Goal: Complete application form

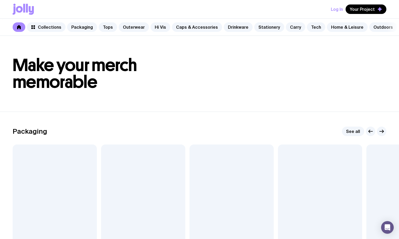
click at [288, 8] on div "Log In Your Project" at bounding box center [200, 9] width 374 height 18
click at [251, 42] on header "Make your merch memorable" at bounding box center [199, 74] width 399 height 76
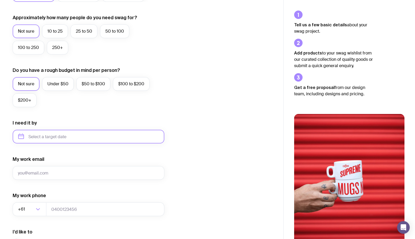
scroll to position [142, 0]
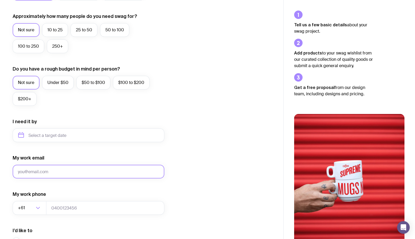
click at [81, 169] on input "My work email" at bounding box center [89, 172] width 152 height 14
type input "[EMAIL_ADDRESS][DOMAIN_NAME]"
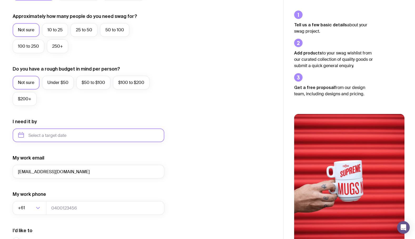
click at [77, 134] on input "text" at bounding box center [89, 136] width 152 height 14
click at [26, 201] on button "Oct" at bounding box center [24, 200] width 19 height 11
type input "[DATE]"
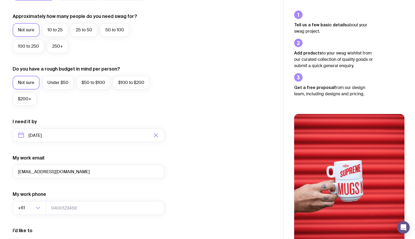
click at [228, 109] on div "I want swag for Customers Team members An event Approximately how many people d…" at bounding box center [142, 111] width 258 height 344
click at [98, 88] on label "$50 to $100" at bounding box center [93, 83] width 34 height 14
click at [0, 0] on input "$50 to $100" at bounding box center [0, 0] width 0 height 0
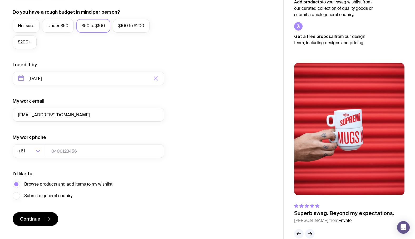
scroll to position [209, 0]
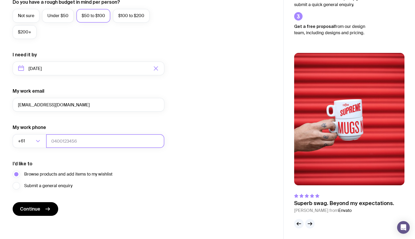
click at [84, 144] on input "tel" at bounding box center [105, 141] width 118 height 14
type input "32452424242424"
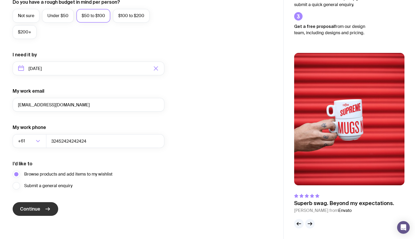
click at [46, 207] on icon "submit" at bounding box center [48, 209] width 6 height 6
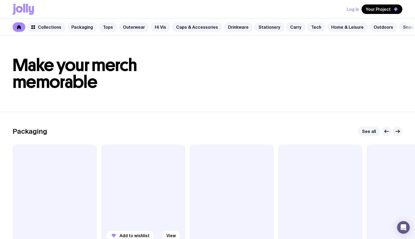
scroll to position [106, 0]
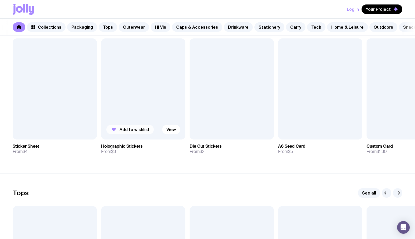
click at [137, 132] on span "Add to wishlist" at bounding box center [135, 129] width 30 height 5
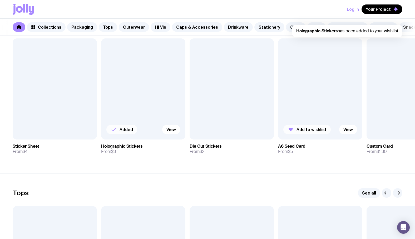
scroll to position [0, 0]
click at [298, 132] on span "Add to wishlist" at bounding box center [312, 129] width 30 height 5
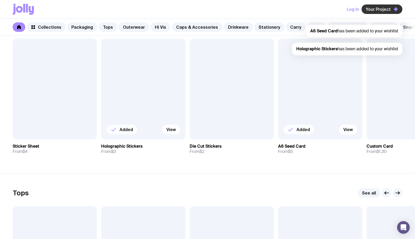
click at [392, 10] on button "Your Project" at bounding box center [382, 8] width 41 height 9
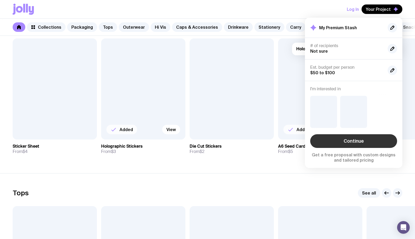
click at [362, 140] on link "Continue" at bounding box center [353, 141] width 87 height 14
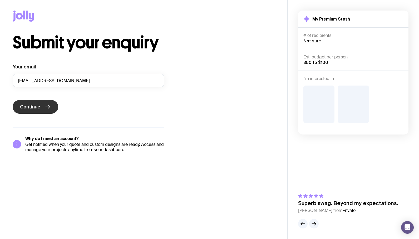
click at [41, 108] on button "Continue" at bounding box center [36, 107] width 46 height 14
